Goal: Subscribe to service/newsletter

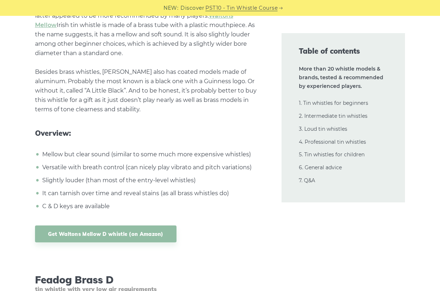
scroll to position [1422, 0]
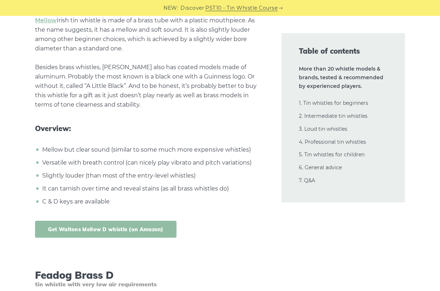
click at [165, 221] on link "Get Waltons Mellow D whistle (on Amazon)" at bounding box center [105, 229] width 141 height 17
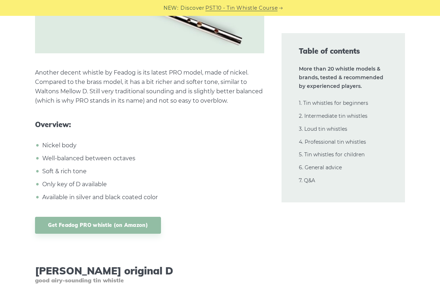
scroll to position [2131, 0]
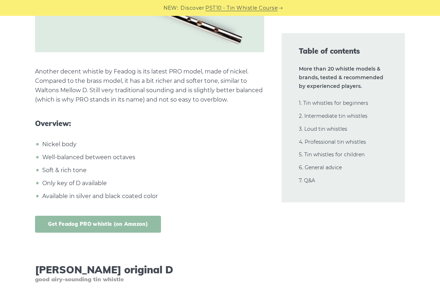
click at [141, 219] on link "Get Feadog PRO whistle (on Amazon)" at bounding box center [98, 224] width 126 height 17
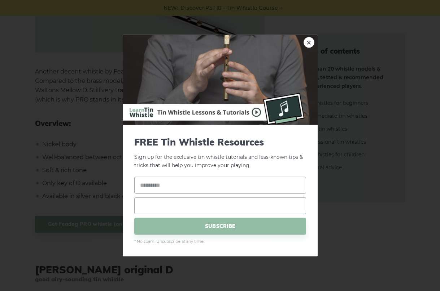
click at [175, 198] on input "email" at bounding box center [220, 205] width 172 height 17
click at [163, 188] on input "text" at bounding box center [220, 185] width 172 height 17
type input "*"
click at [163, 203] on input "email" at bounding box center [220, 205] width 172 height 17
type input "**********"
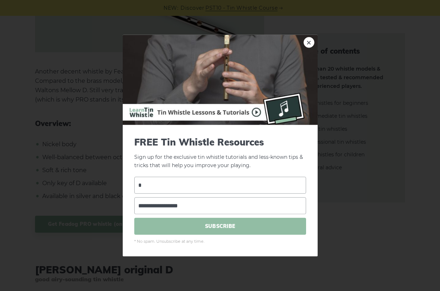
click at [166, 226] on span "SUBSCRIBE" at bounding box center [220, 226] width 172 height 17
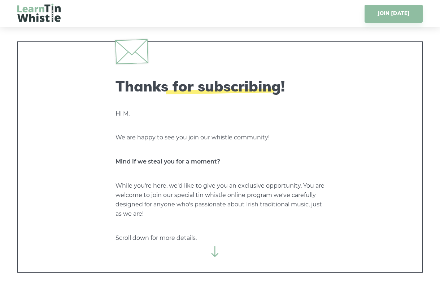
click at [213, 252] on icon at bounding box center [215, 252] width 11 height 11
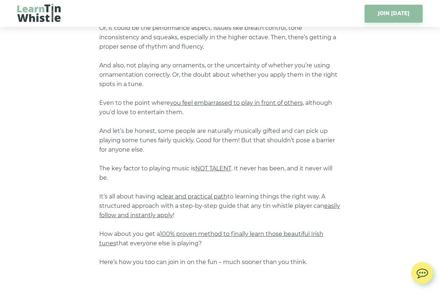
scroll to position [573, 0]
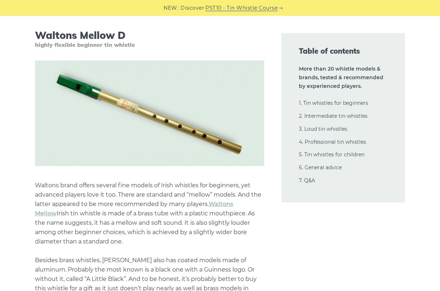
scroll to position [1231, 0]
